Goal: Information Seeking & Learning: Stay updated

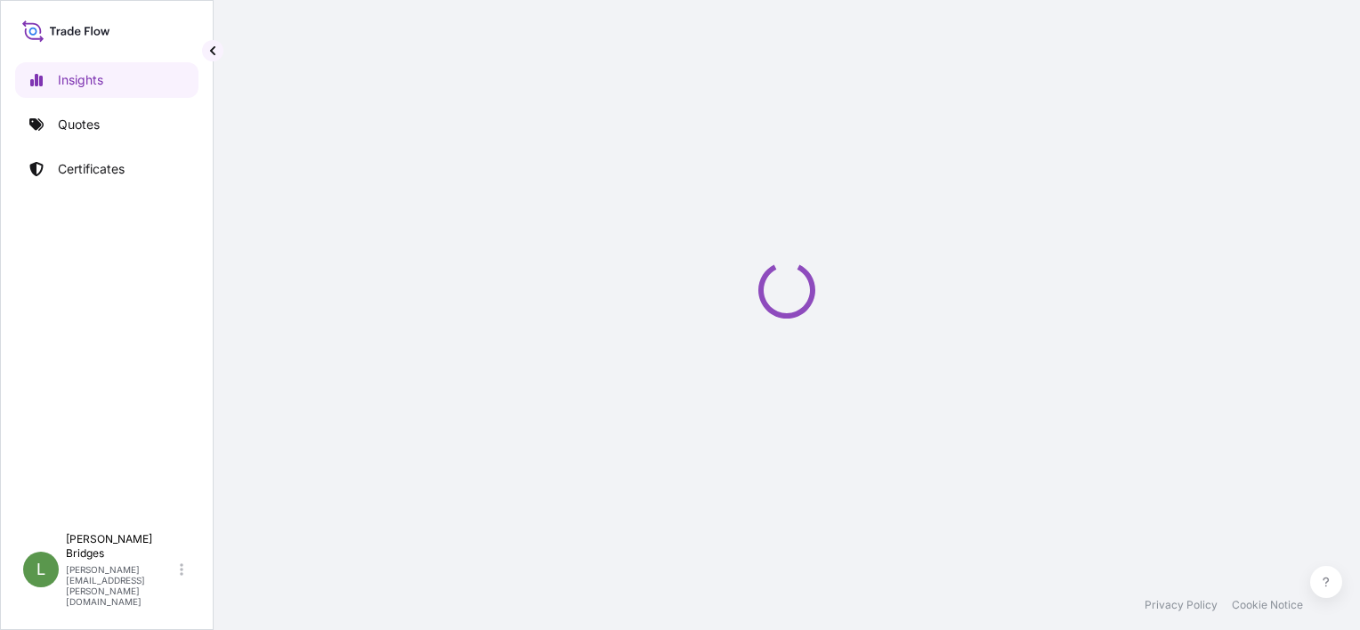
select select "2025"
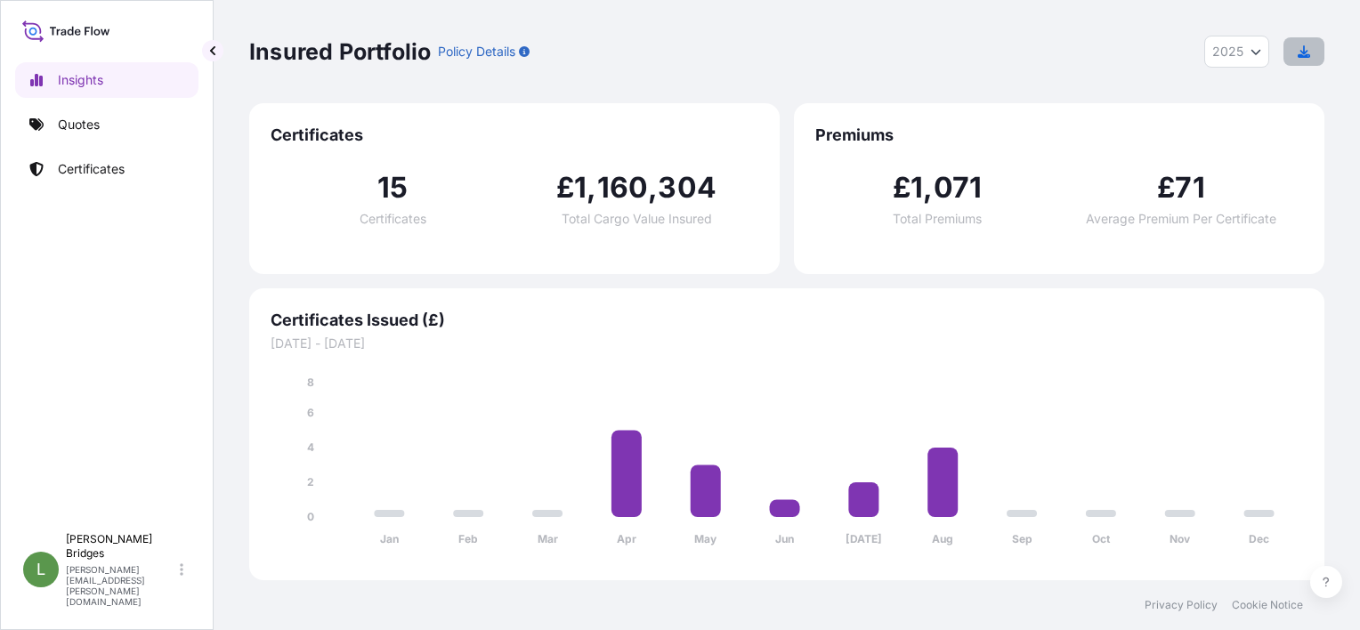
click at [1303, 45] on icon "button" at bounding box center [1304, 51] width 12 height 12
